Goal: Check status: Check status

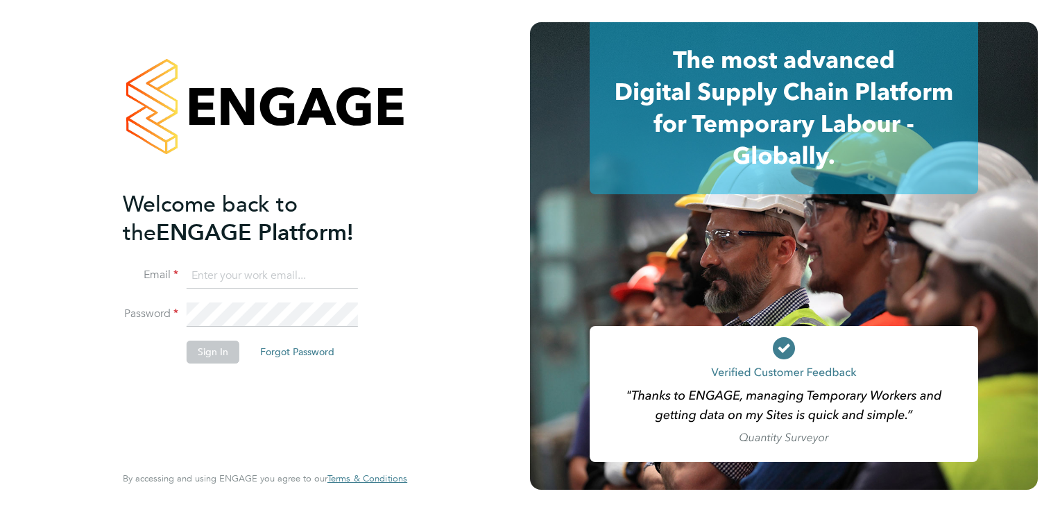
click at [293, 282] on input at bounding box center [272, 276] width 171 height 25
type input "johnw@falcongreen.co.uk"
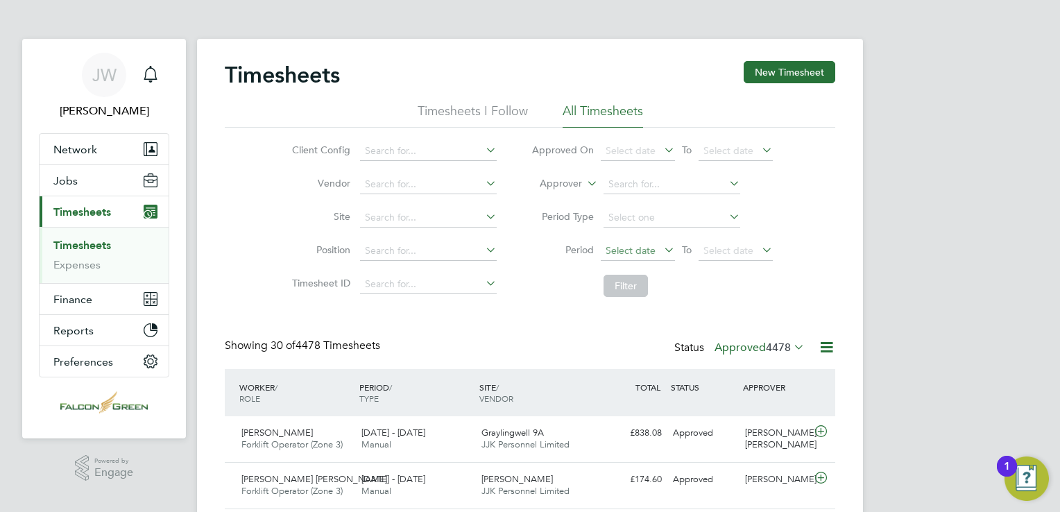
click at [608, 252] on span "Select date" at bounding box center [631, 250] width 50 height 12
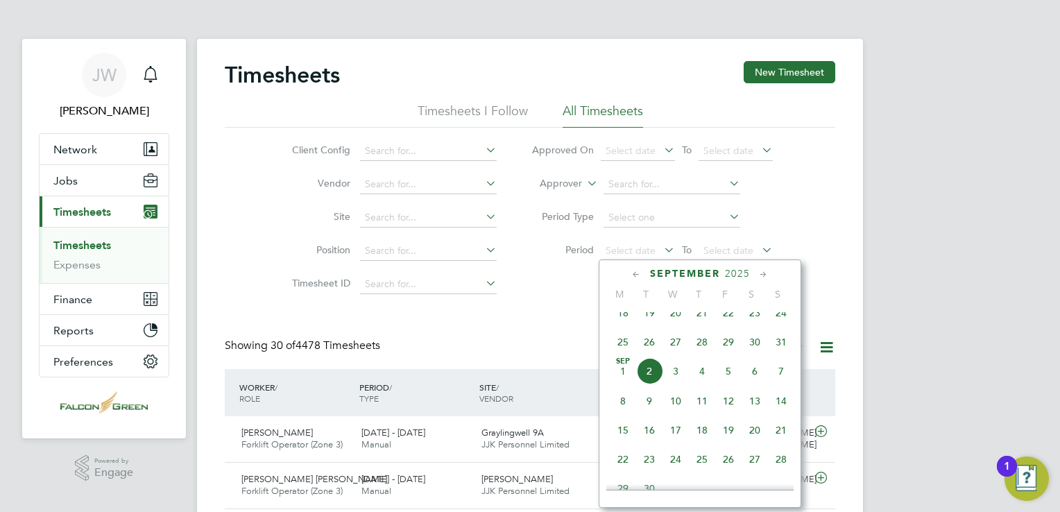
click at [618, 353] on span "25" at bounding box center [623, 342] width 26 height 26
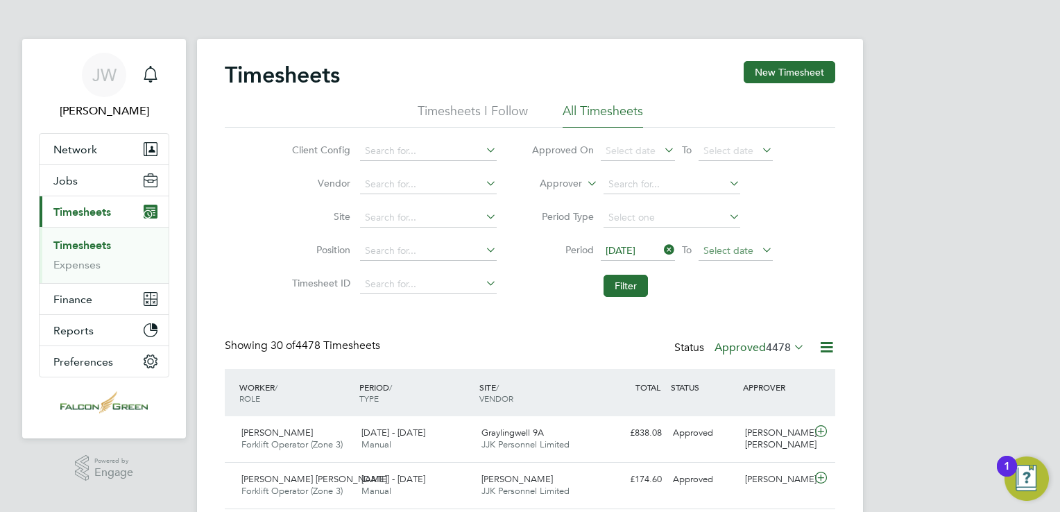
click at [724, 256] on span "Select date" at bounding box center [736, 251] width 74 height 19
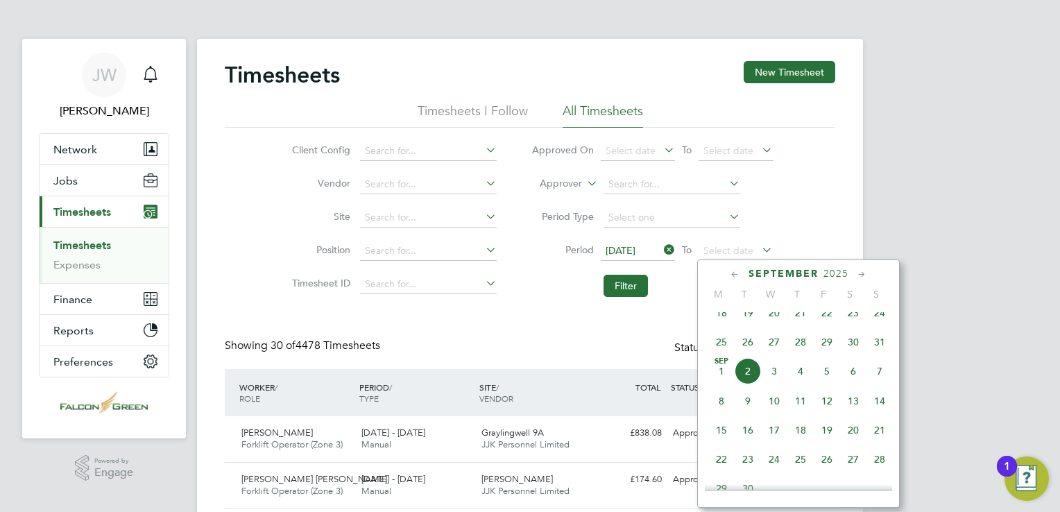
click at [874, 354] on span "31" at bounding box center [880, 342] width 26 height 26
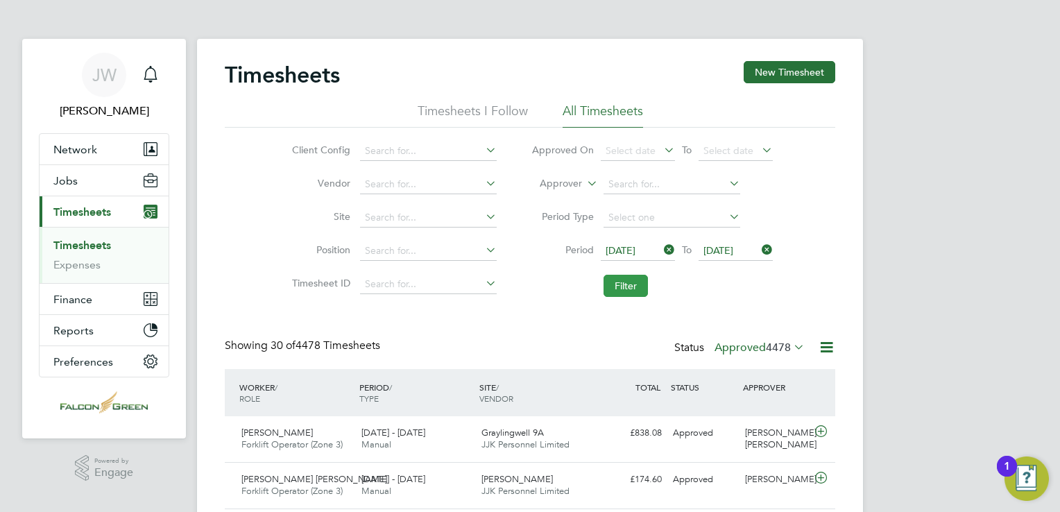
click at [605, 279] on button "Filter" at bounding box center [626, 286] width 44 height 22
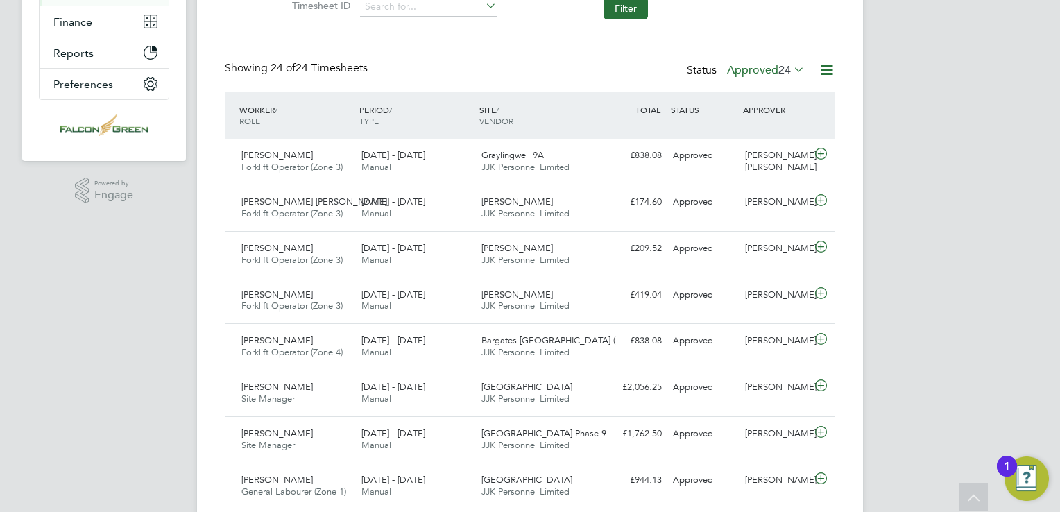
click at [770, 74] on label "Approved 24" at bounding box center [766, 70] width 78 height 14
